Goal: Check status: Check status

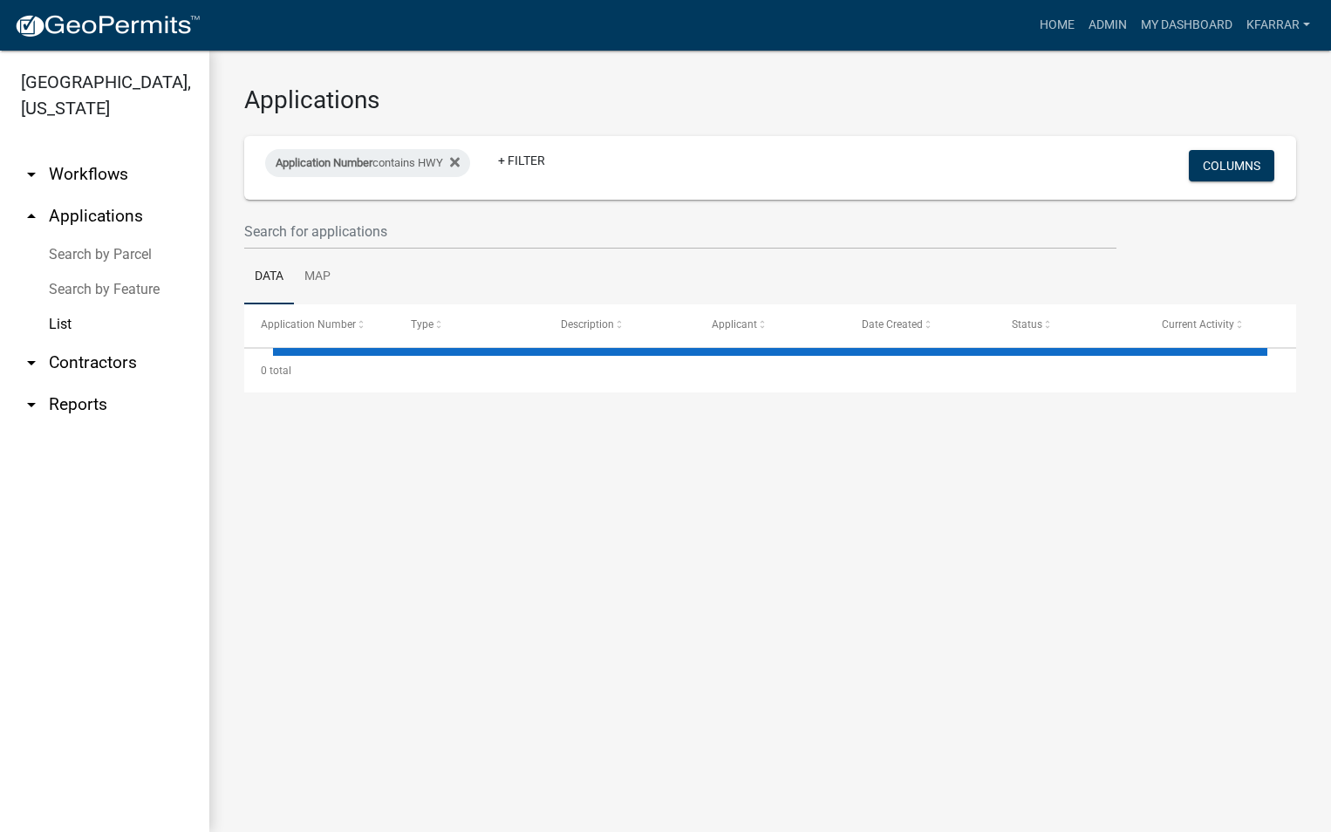
select select "2: 50"
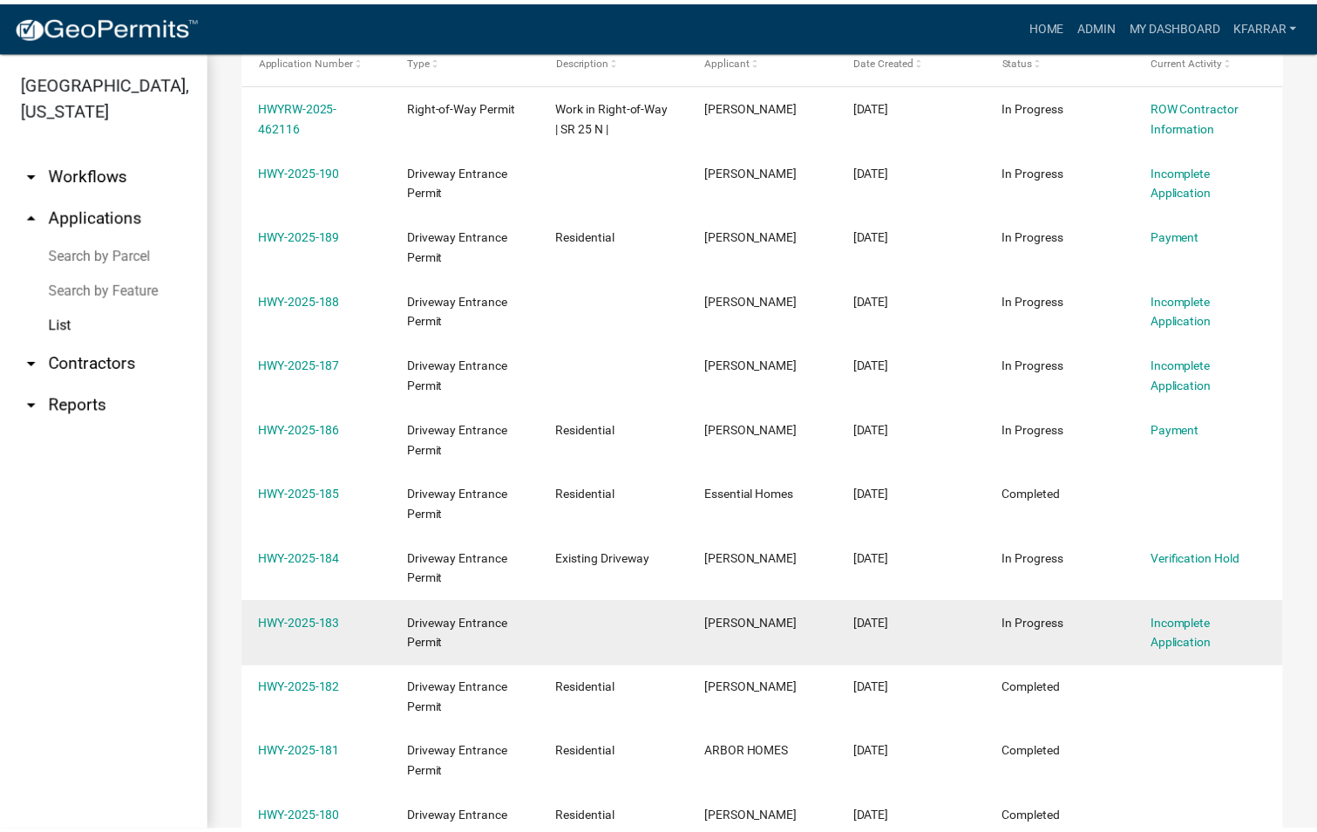
scroll to position [349, 0]
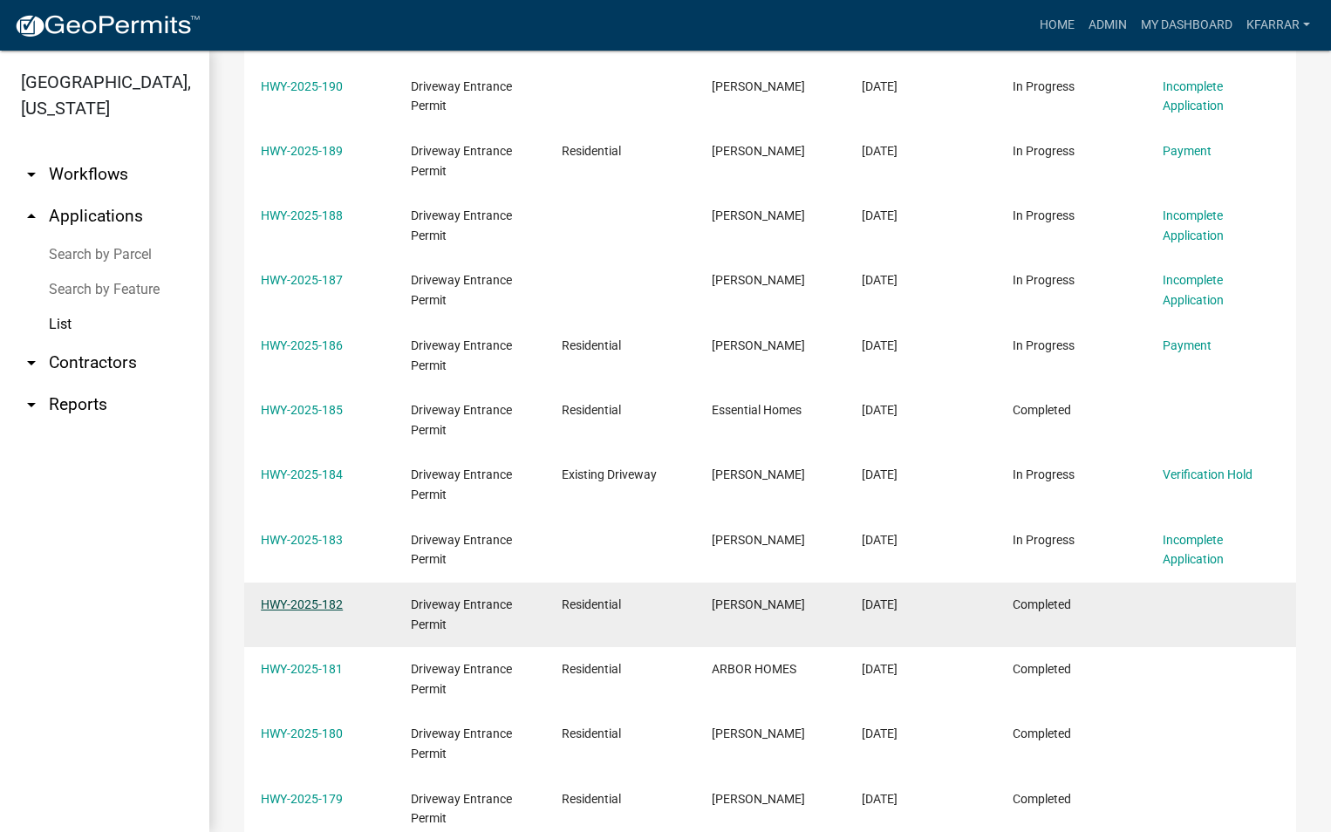
click at [310, 603] on link "HWY-2025-182" at bounding box center [302, 604] width 82 height 14
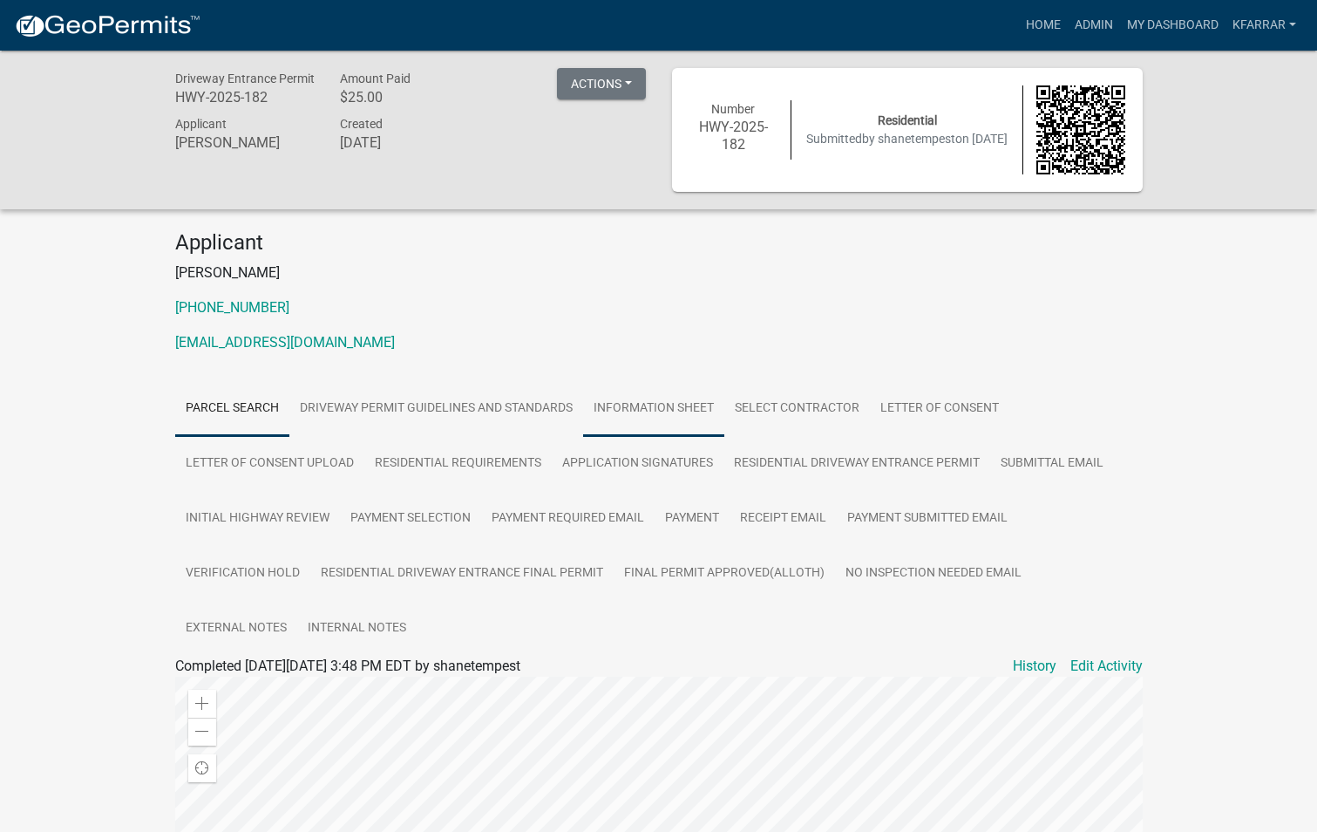
click at [655, 405] on link "Information Sheet" at bounding box center [653, 409] width 141 height 56
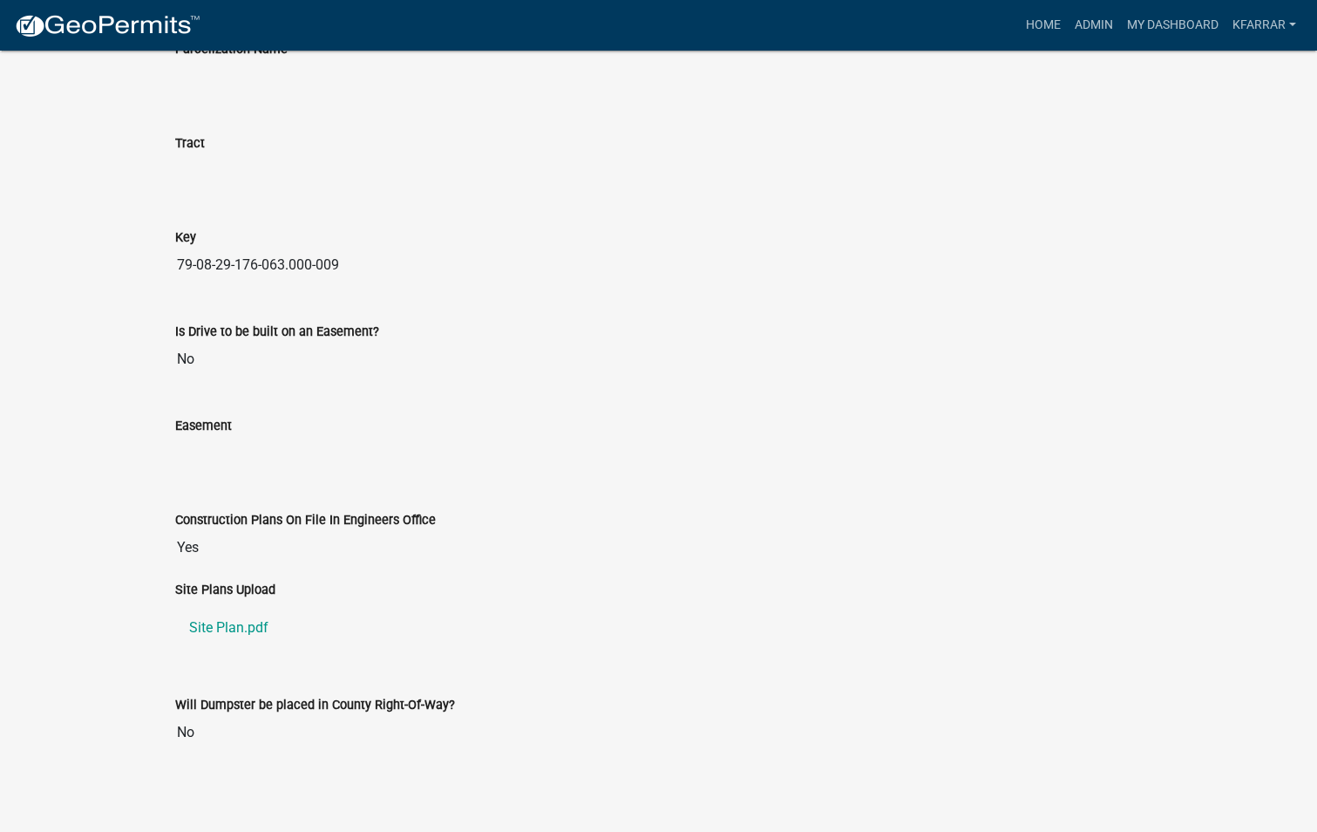
scroll to position [2729, 0]
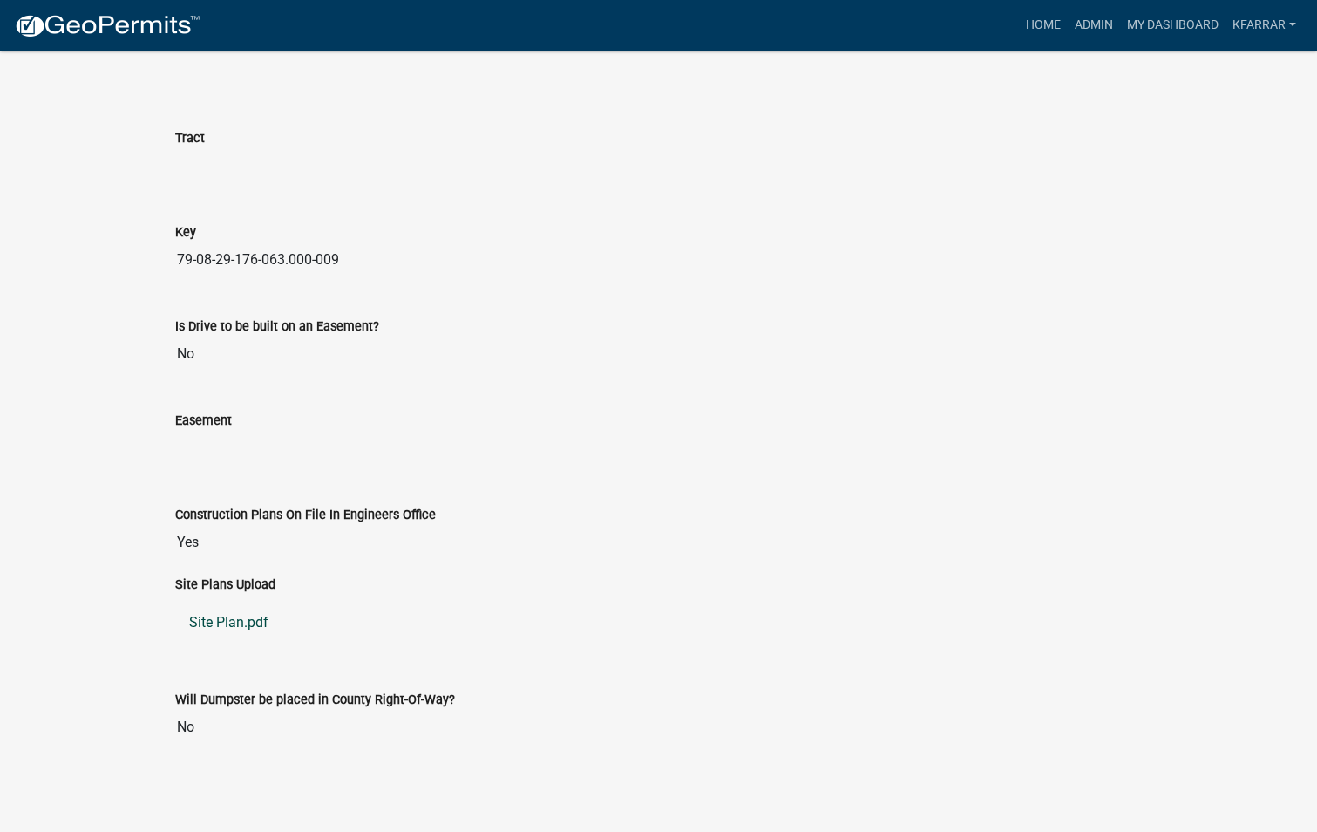
click at [252, 623] on link "Site Plan.pdf" at bounding box center [659, 623] width 968 height 42
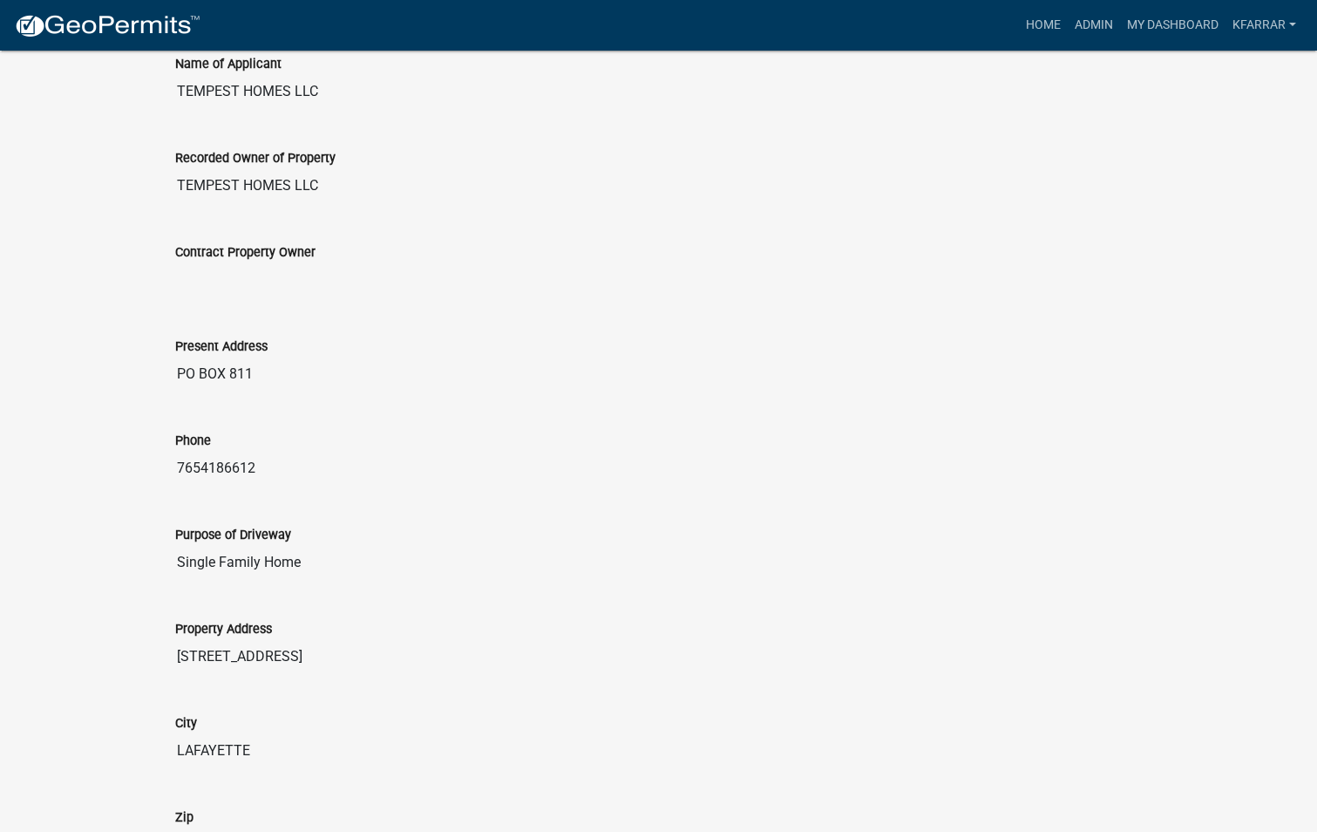
scroll to position [811, 0]
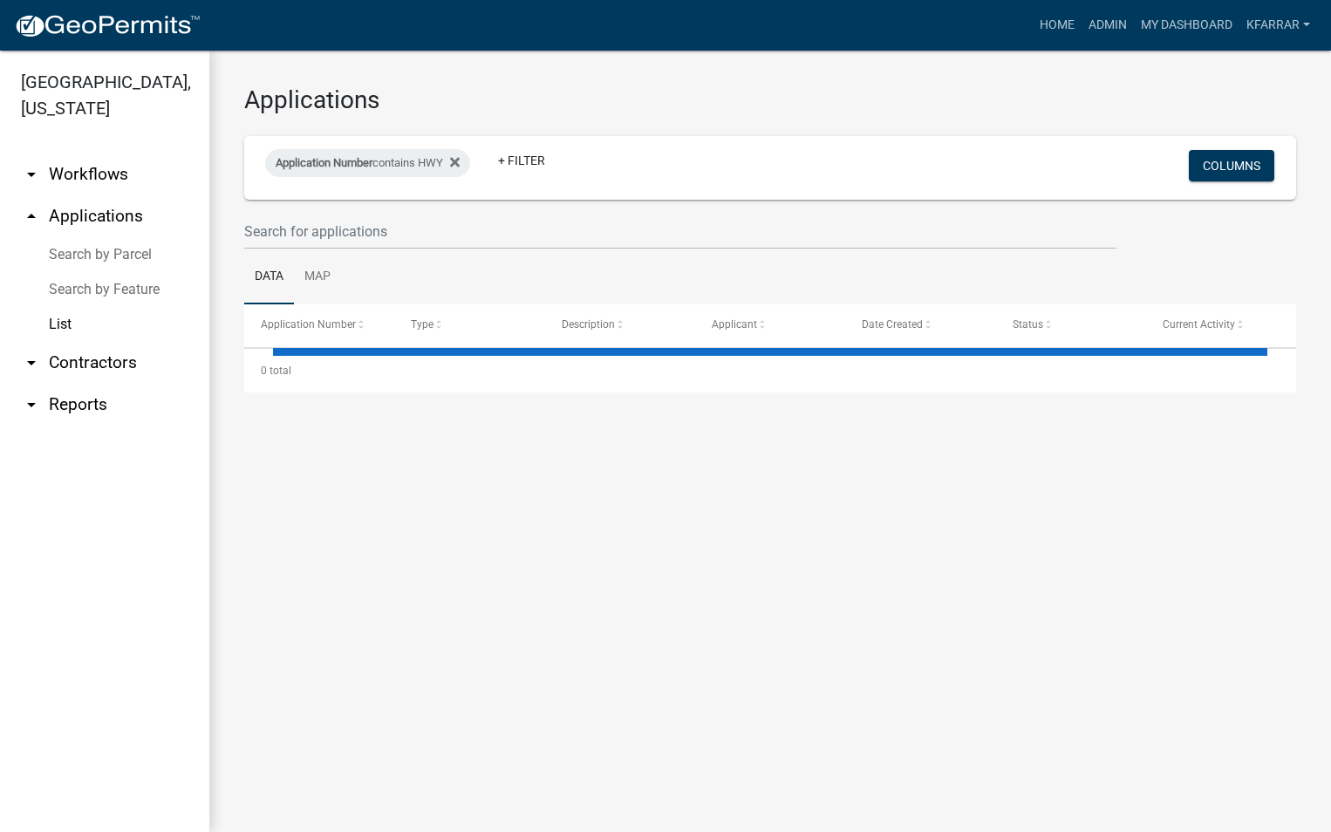
select select "2: 50"
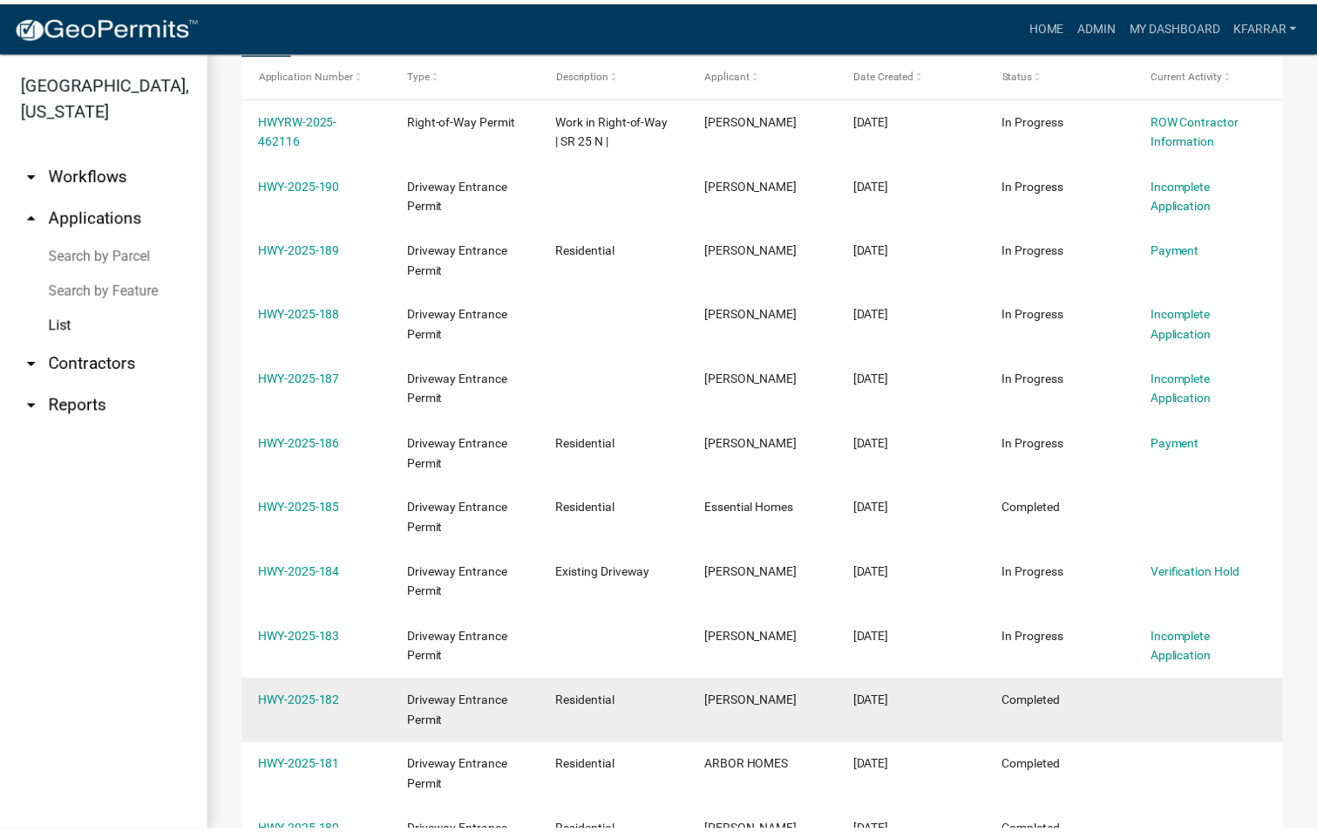
scroll to position [262, 0]
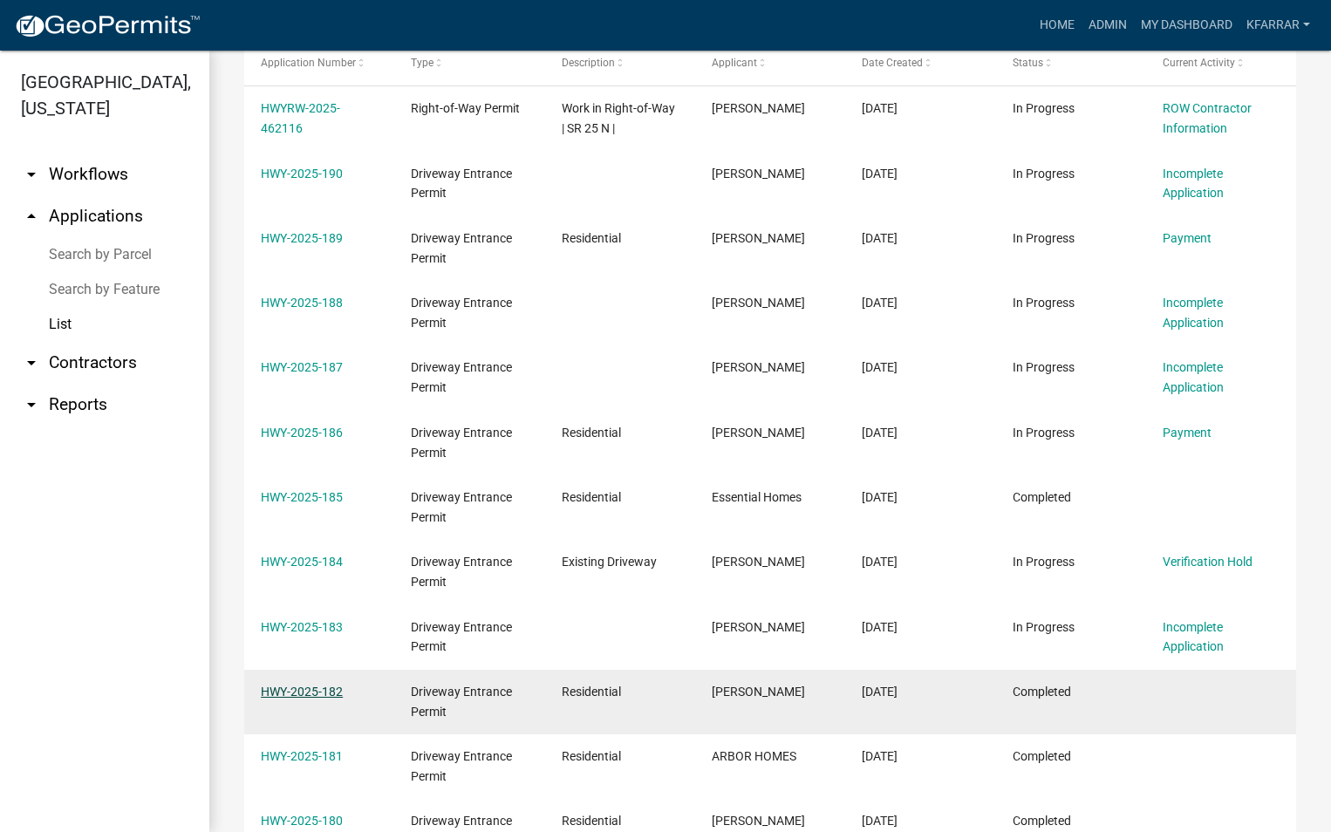
click at [291, 684] on link "HWY-2025-182" at bounding box center [302, 691] width 82 height 14
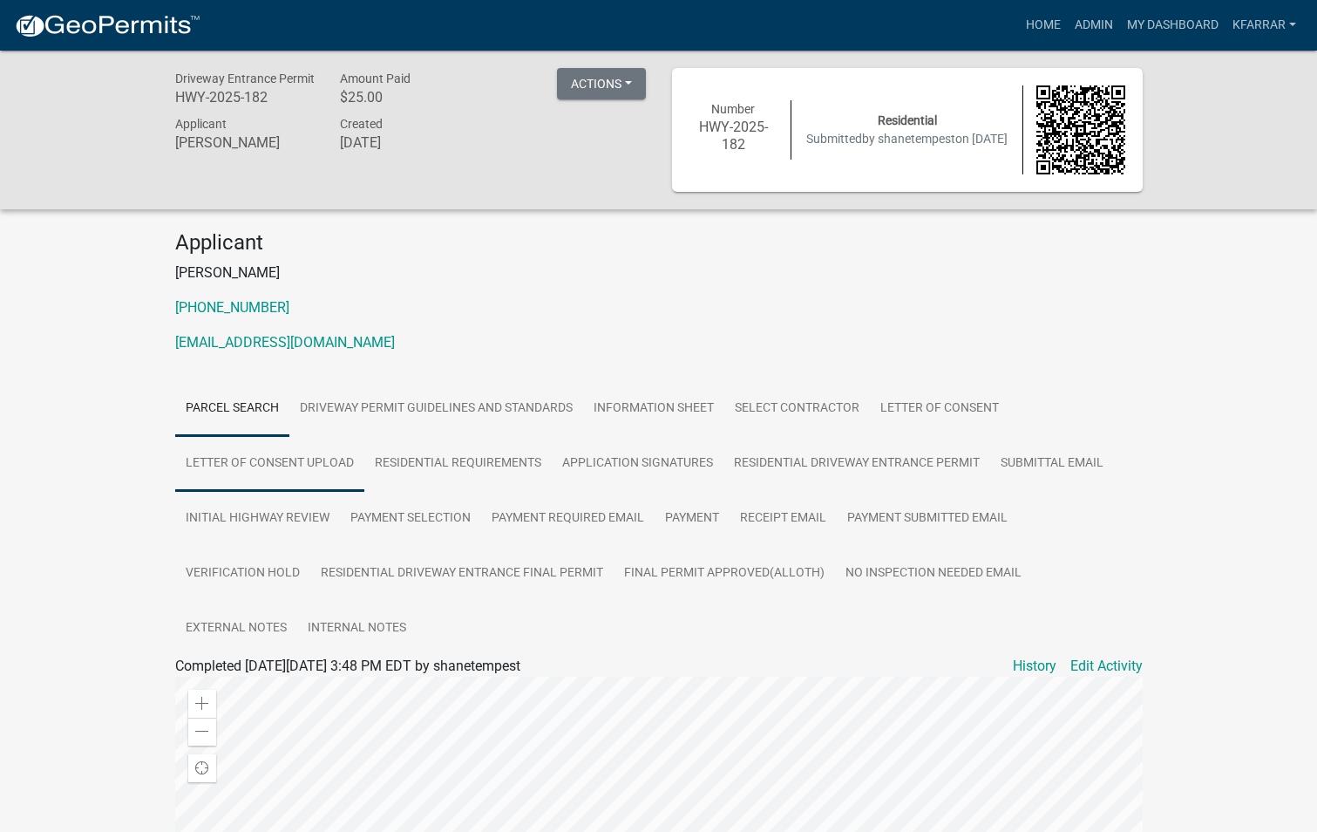
click at [341, 464] on link "Letter of Consent Upload" at bounding box center [269, 464] width 189 height 56
click at [214, 722] on link "LOC.pdf" at bounding box center [659, 726] width 968 height 42
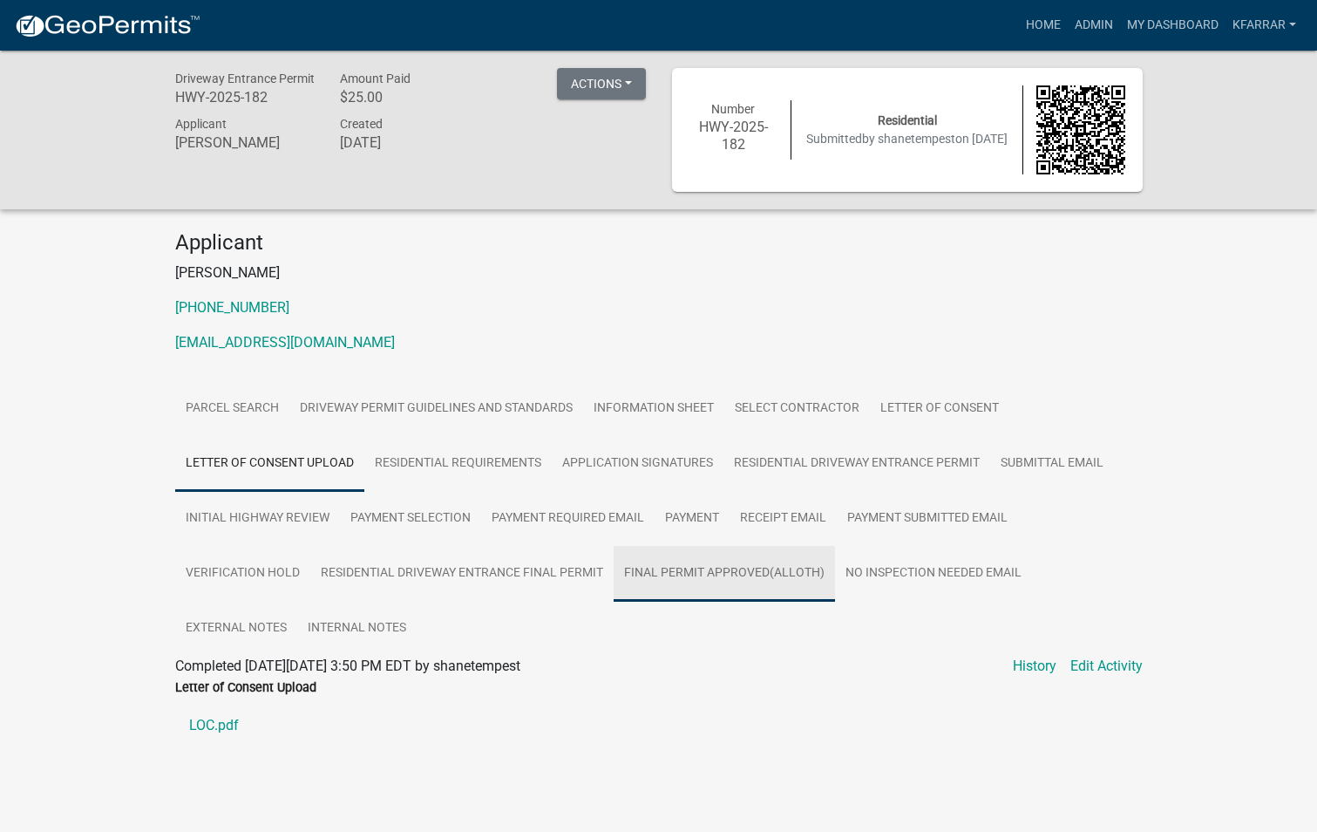
click at [725, 572] on link "Final Permit Approved(AllOth)" at bounding box center [724, 574] width 221 height 56
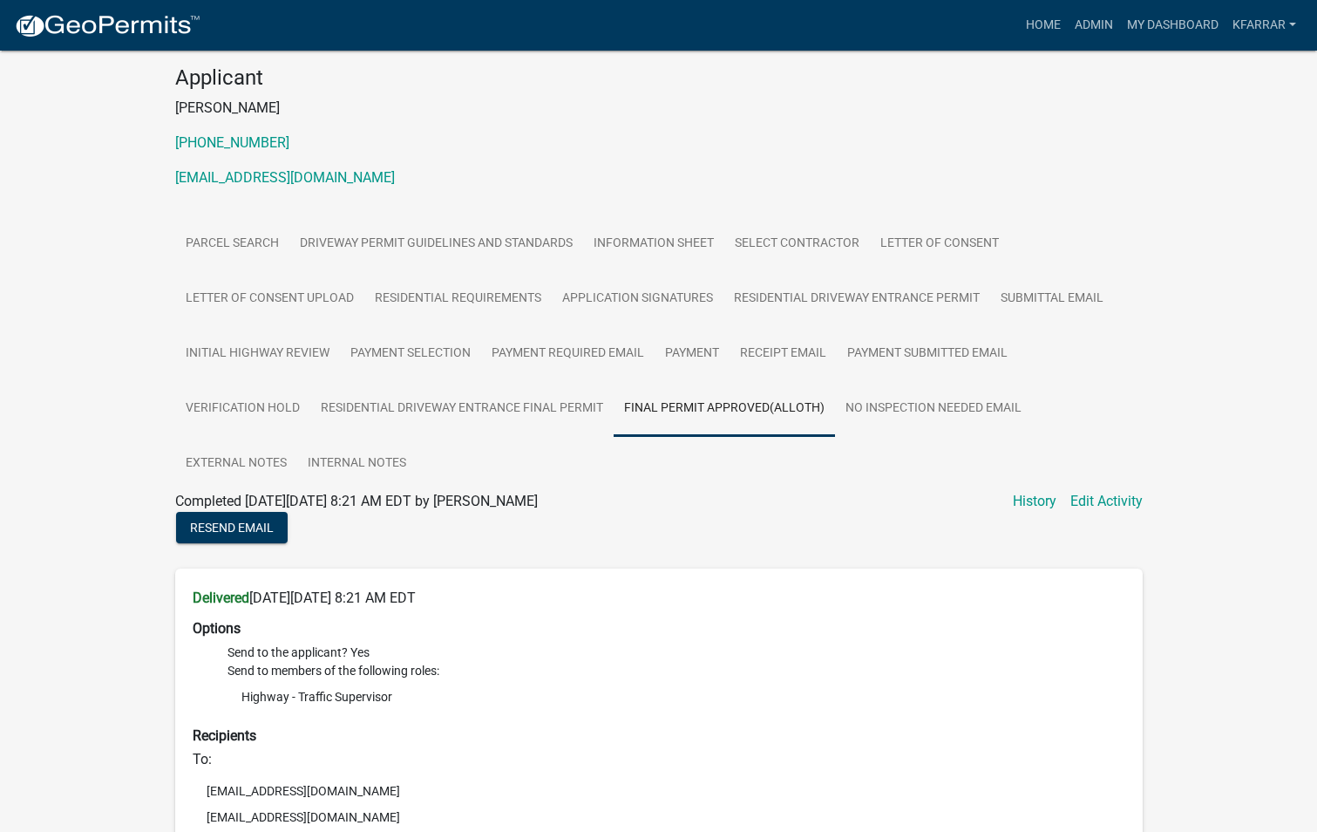
scroll to position [116, 0]
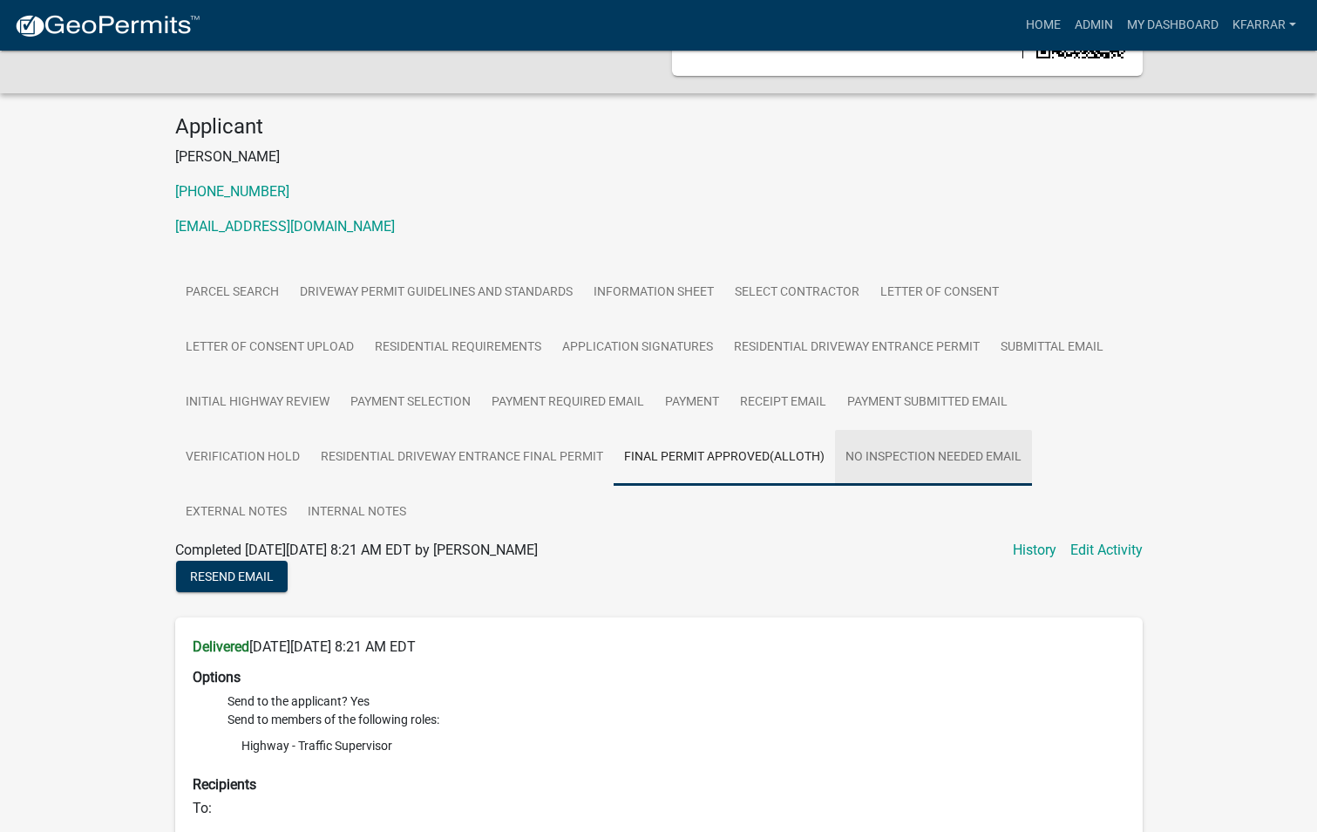
click at [885, 446] on link "No Inspection Needed Email" at bounding box center [933, 458] width 197 height 56
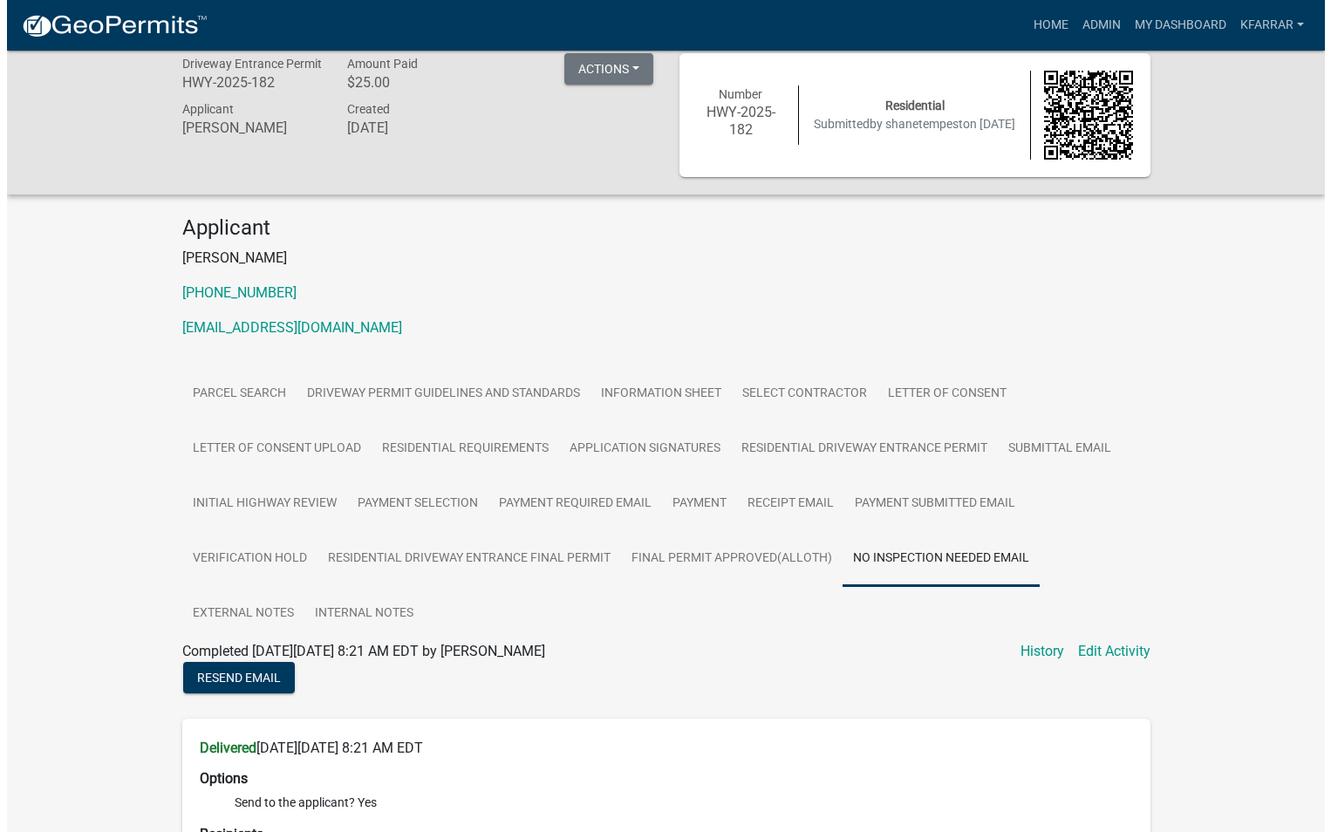
scroll to position [0, 0]
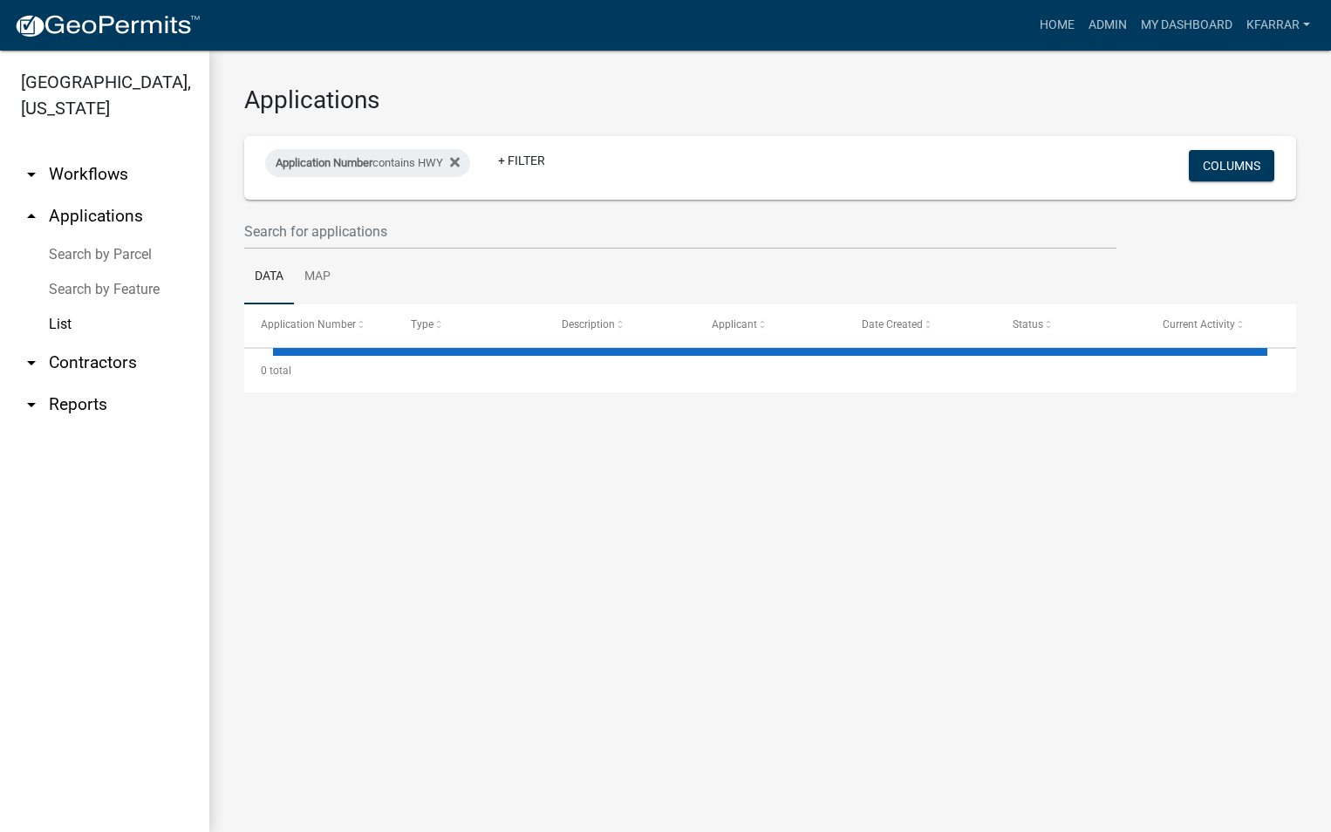
select select "2: 50"
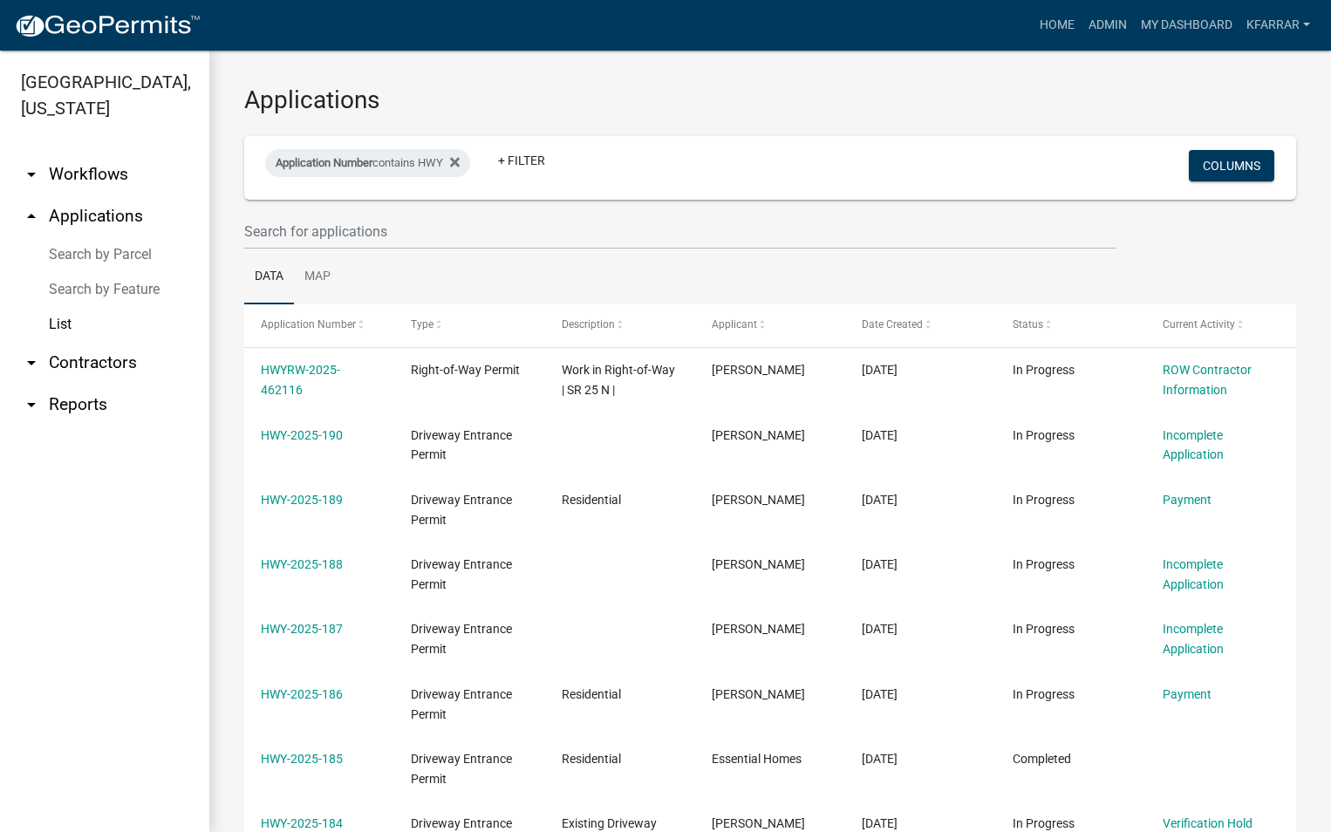
click at [28, 364] on icon "arrow_drop_down" at bounding box center [31, 362] width 21 height 21
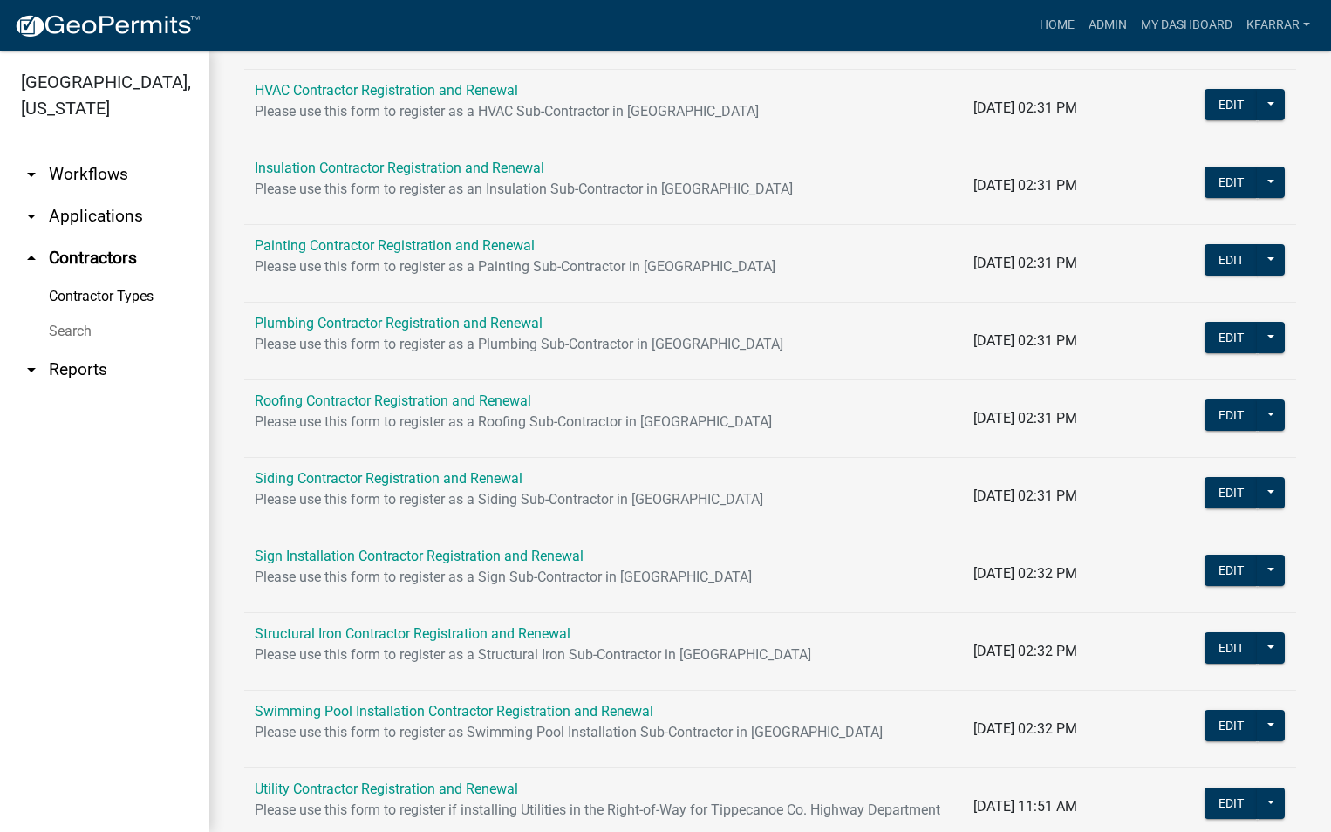
scroll to position [955, 0]
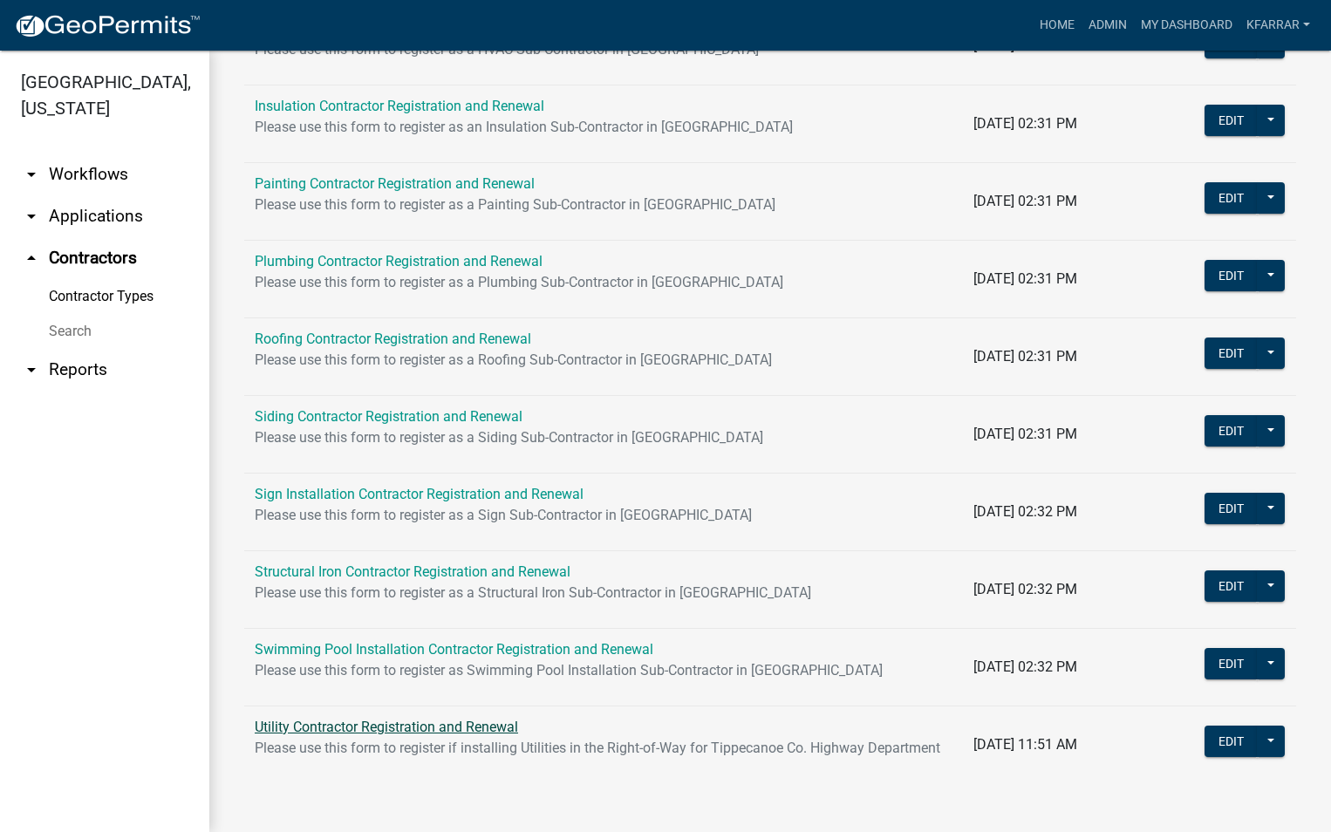
click at [399, 718] on link "Utility Contractor Registration and Renewal" at bounding box center [386, 726] width 263 height 17
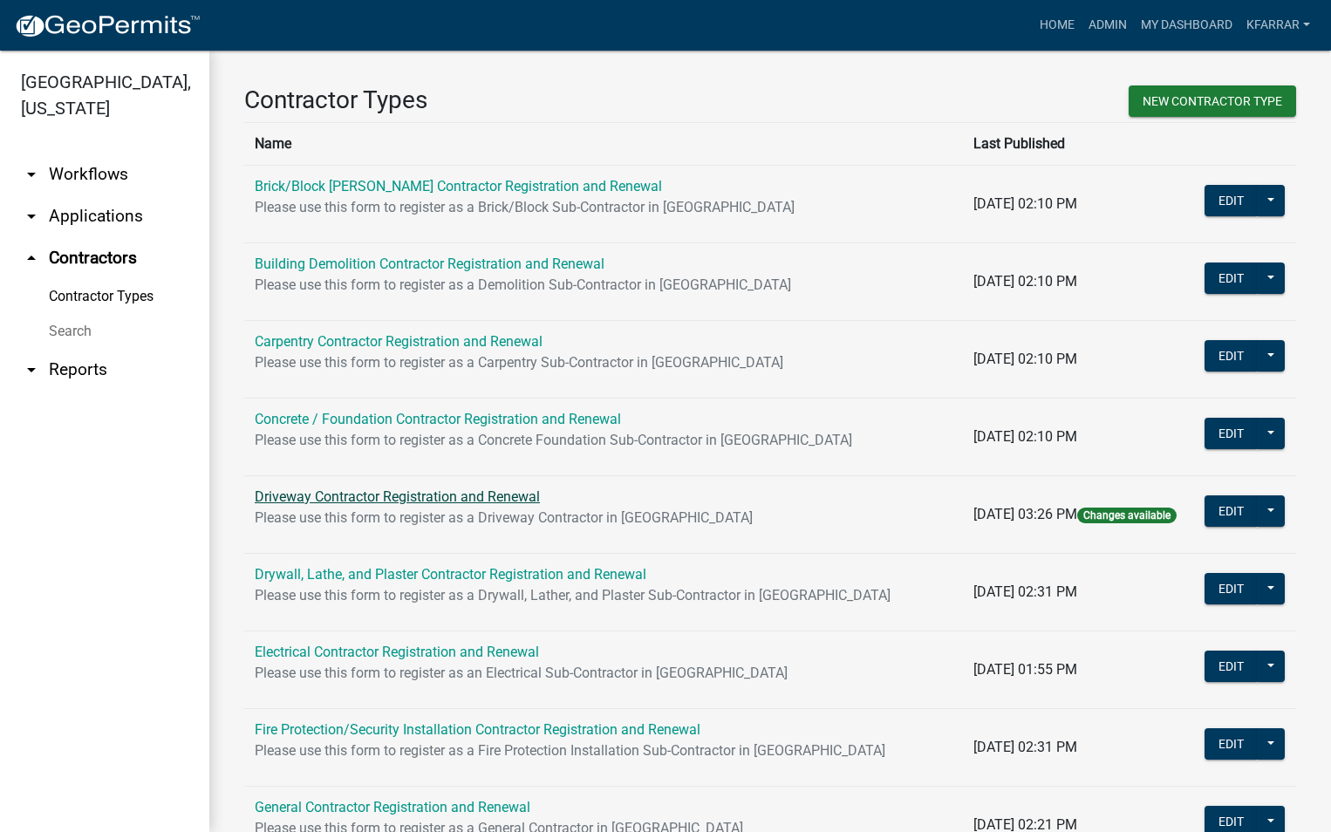
click at [292, 491] on link "Driveway Contractor Registration and Renewal" at bounding box center [397, 496] width 285 height 17
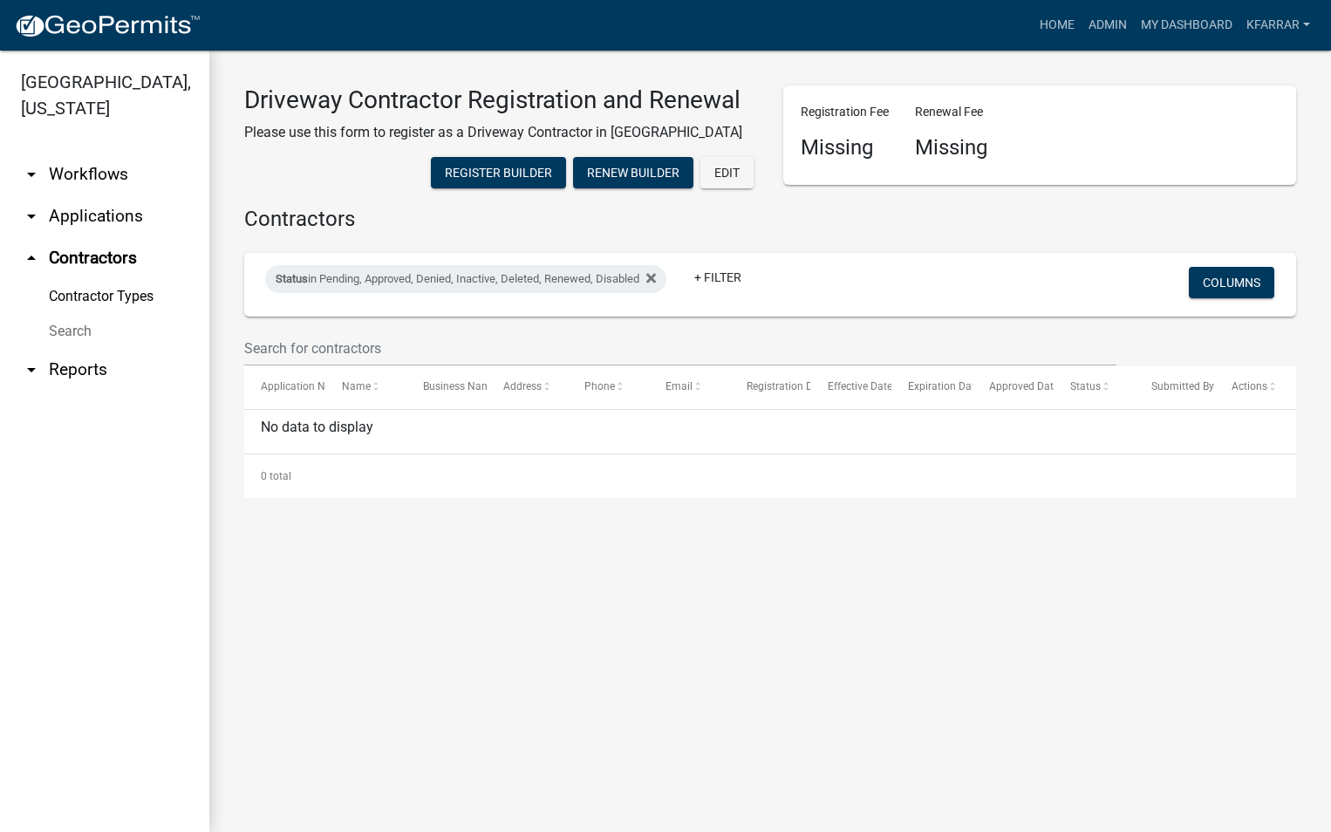
select select "2: 50"
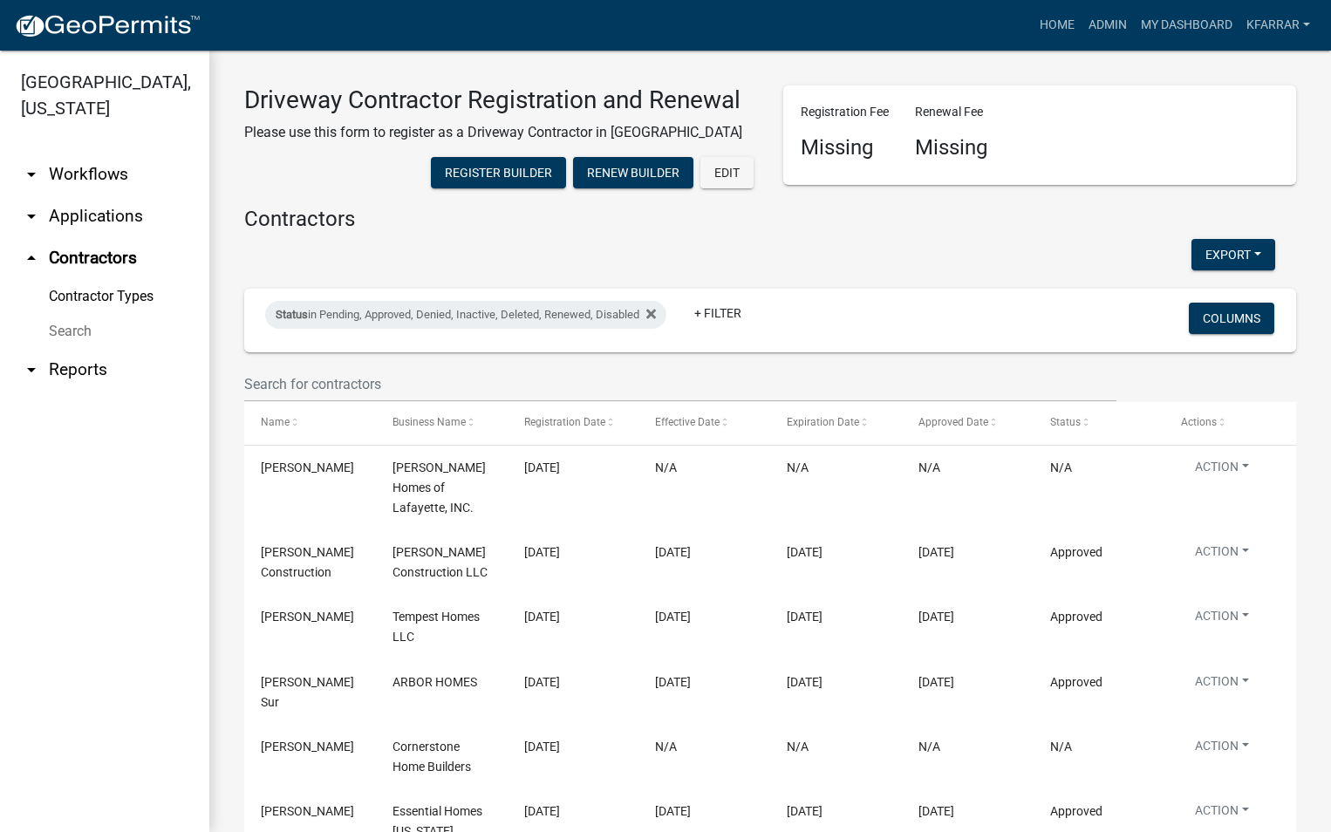
click at [69, 214] on link "arrow_drop_down Applications" at bounding box center [104, 216] width 209 height 42
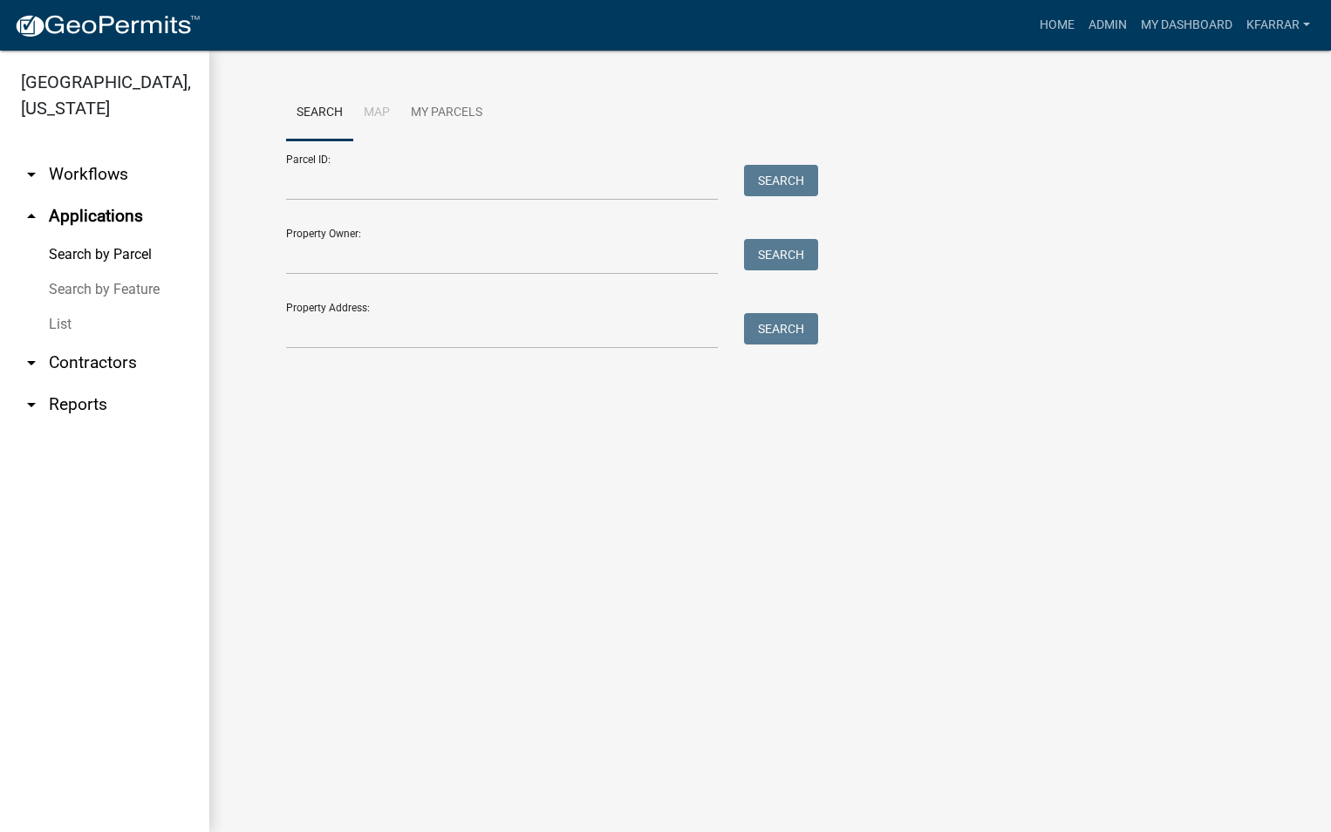
click at [57, 319] on link "List" at bounding box center [104, 324] width 209 height 35
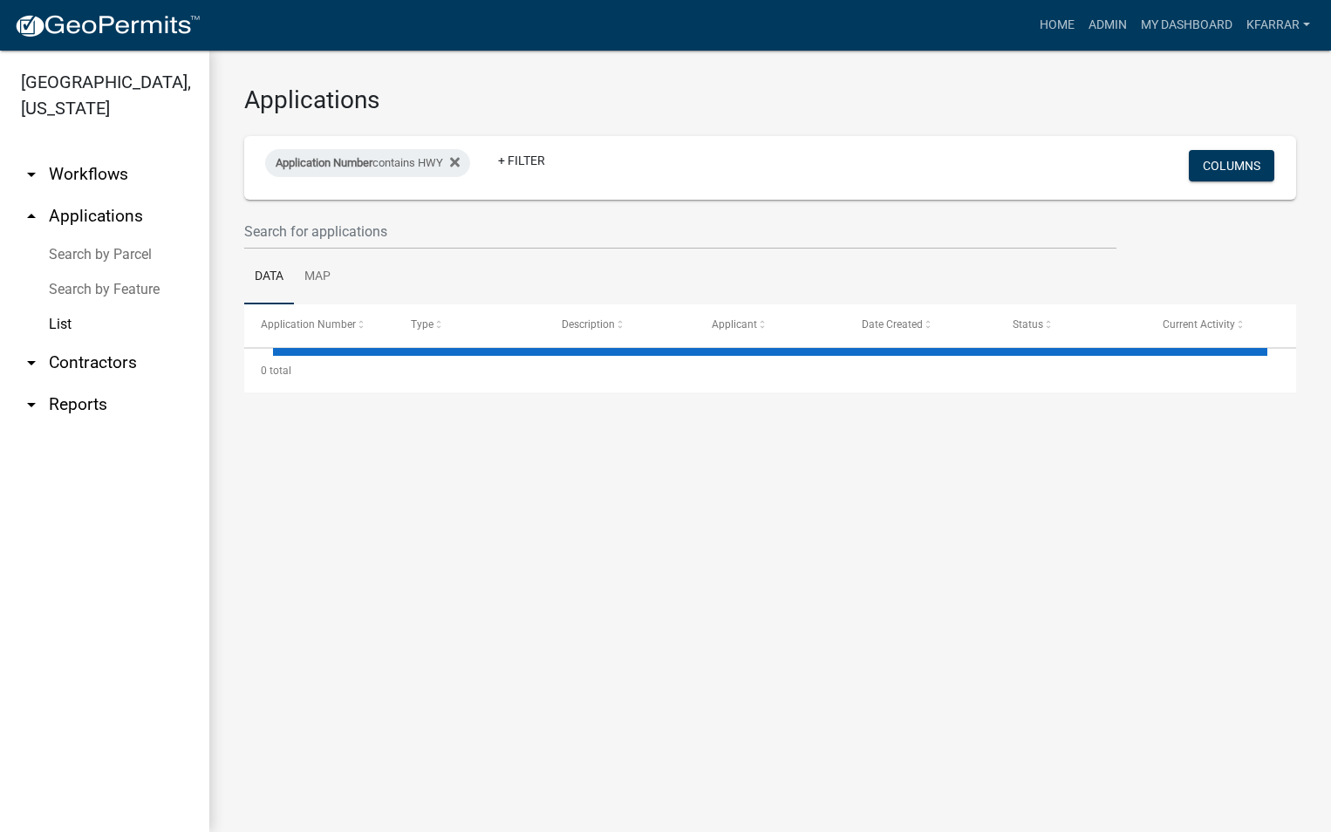
select select "2: 50"
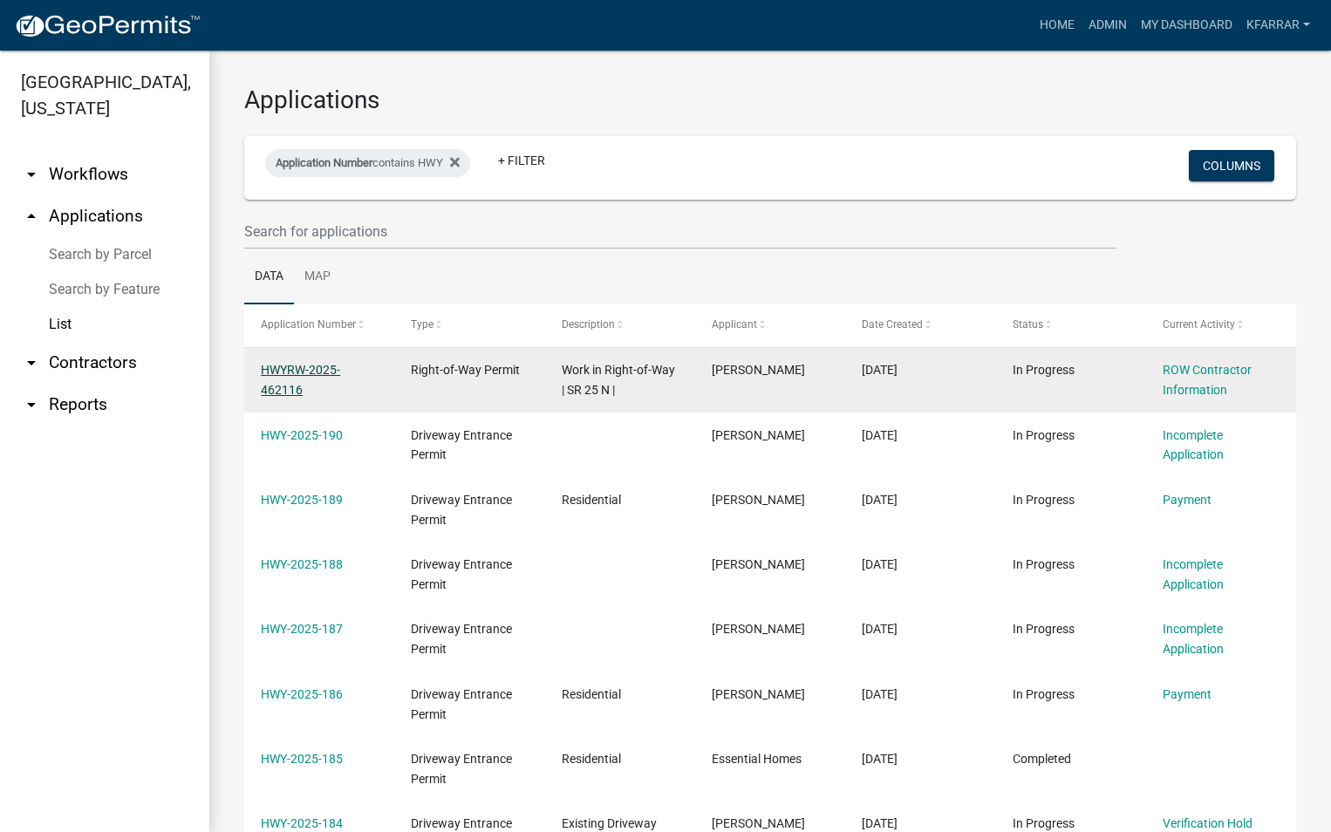
click at [305, 371] on link "HWYRW-2025-462116" at bounding box center [300, 380] width 79 height 34
